Goal: Find specific page/section: Find specific page/section

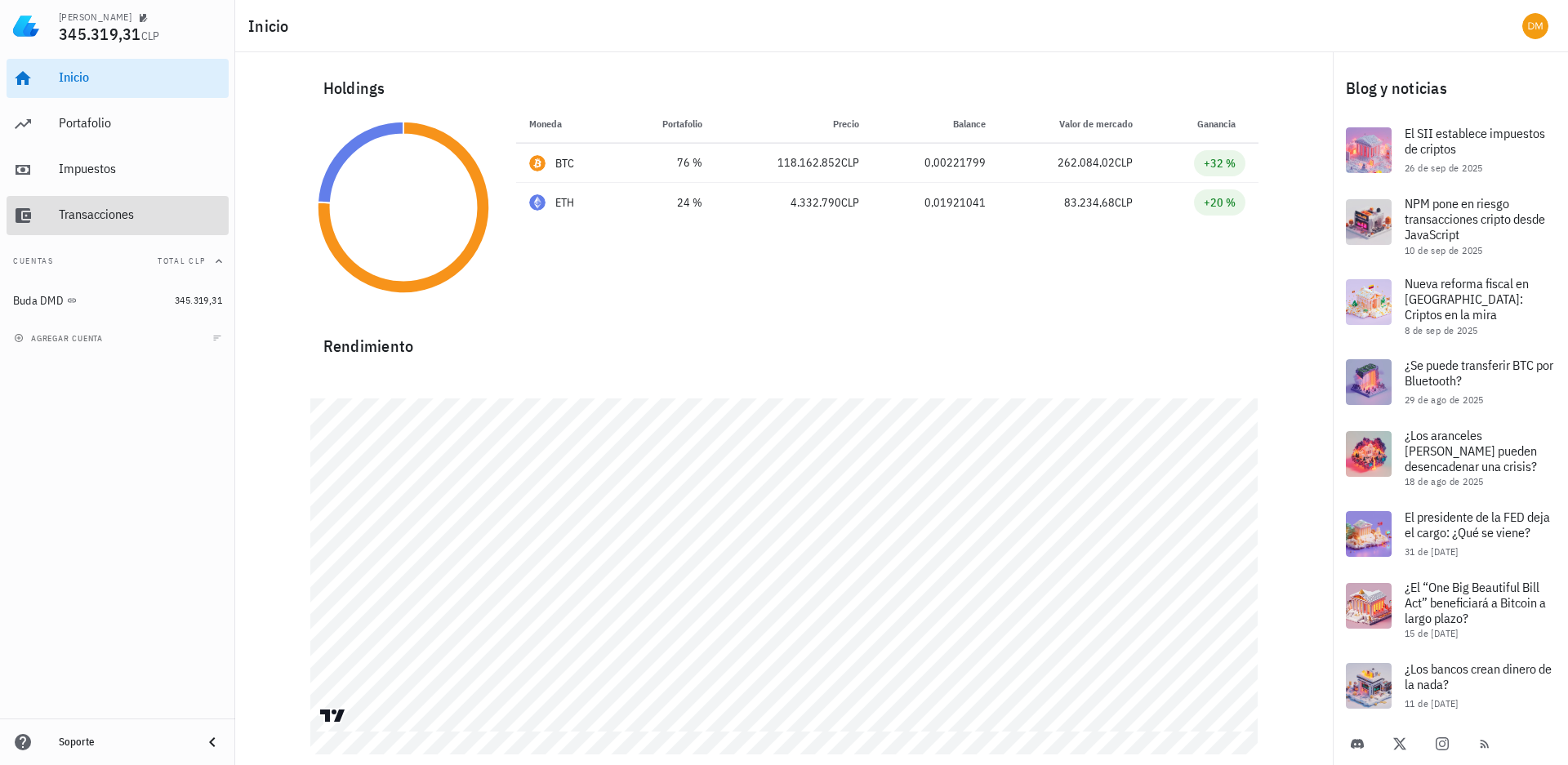
click at [101, 215] on div "Transacciones" at bounding box center [140, 214] width 164 height 16
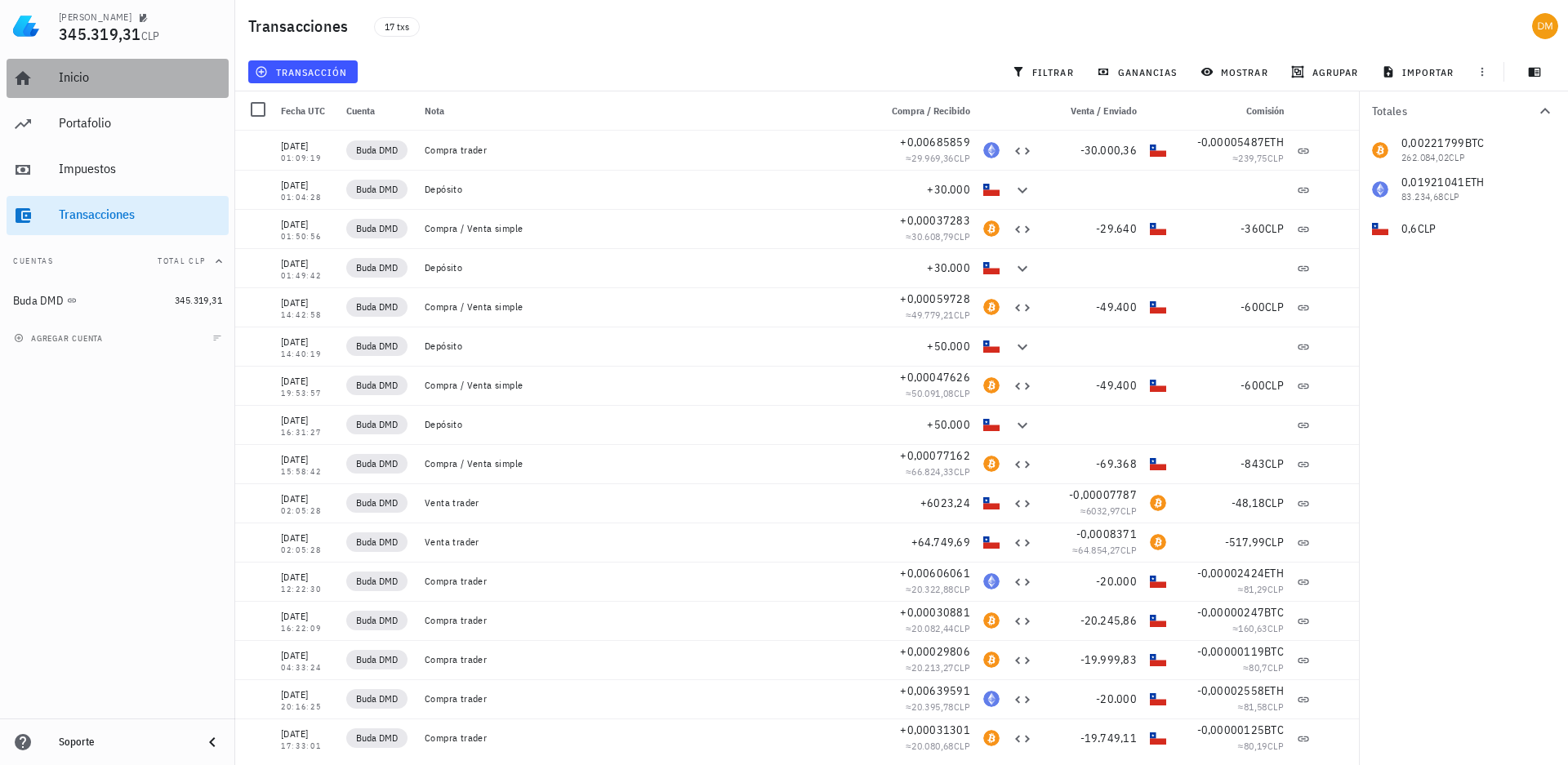
click at [76, 75] on div "Inicio" at bounding box center [140, 77] width 164 height 16
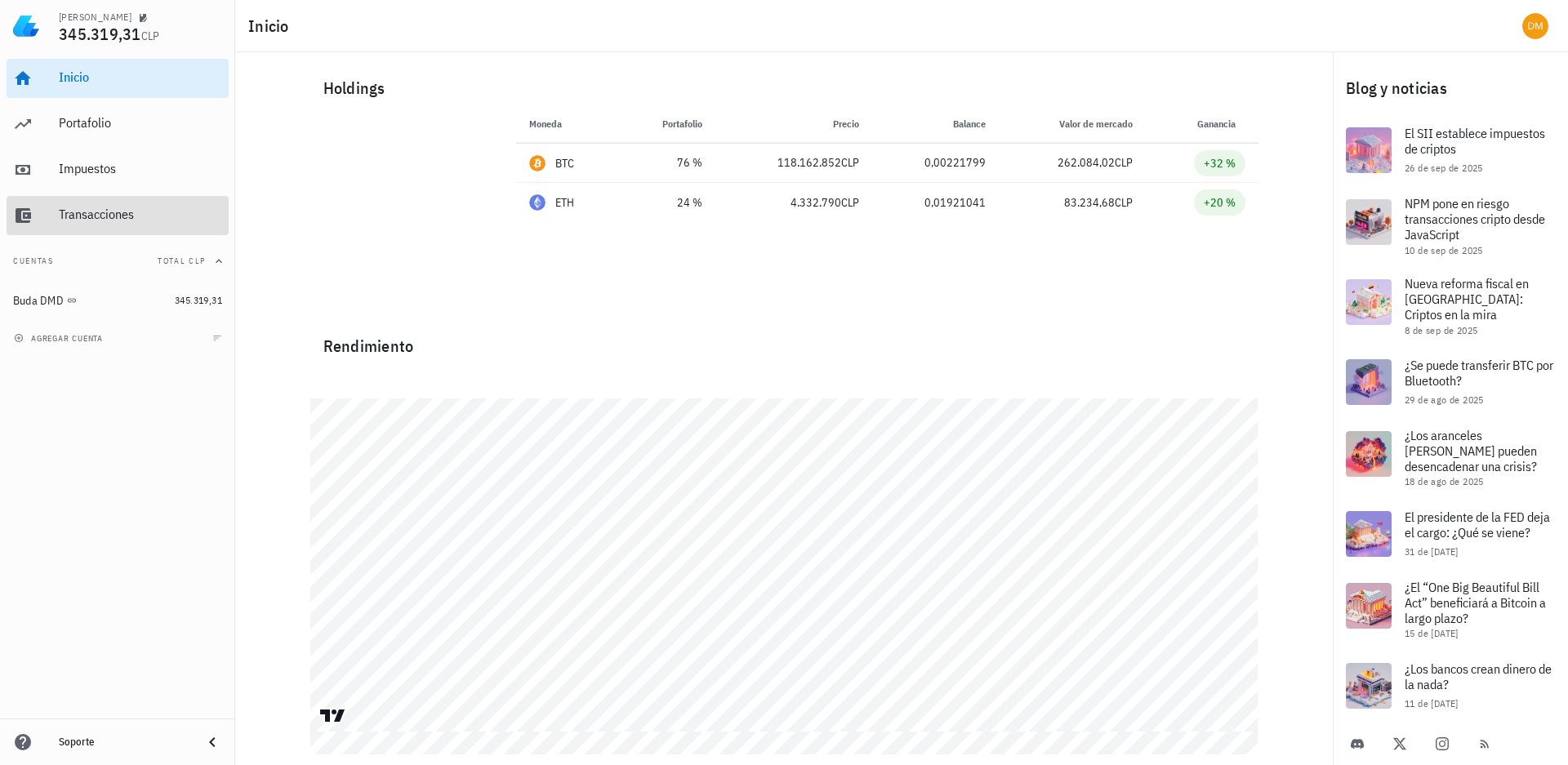
click at [91, 217] on div "Transacciones" at bounding box center [140, 214] width 164 height 16
